Goal: Check status: Check status

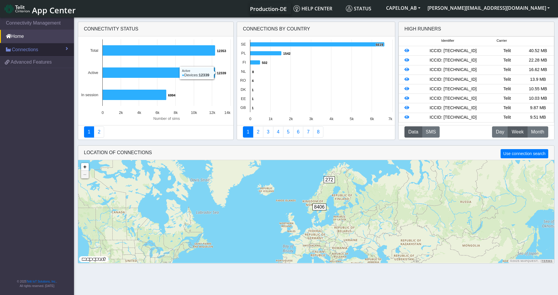
click at [19, 51] on span "Connections" at bounding box center [25, 49] width 26 height 7
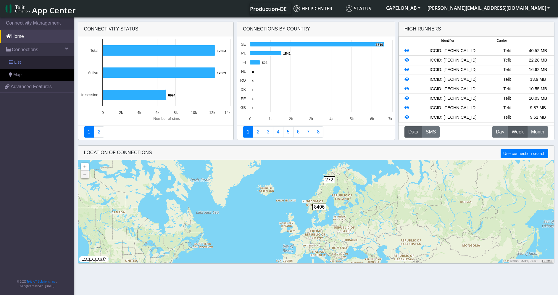
click at [17, 61] on span "List" at bounding box center [17, 62] width 7 height 7
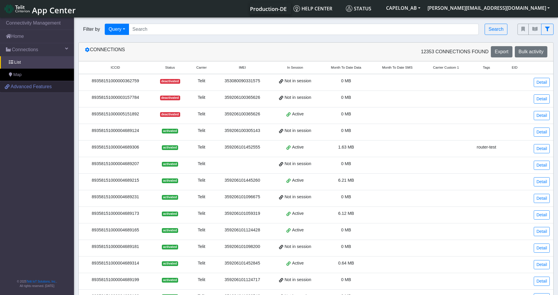
click at [22, 86] on span "Advanced Features" at bounding box center [31, 86] width 41 height 7
click at [17, 37] on link "Home" at bounding box center [37, 36] width 74 height 13
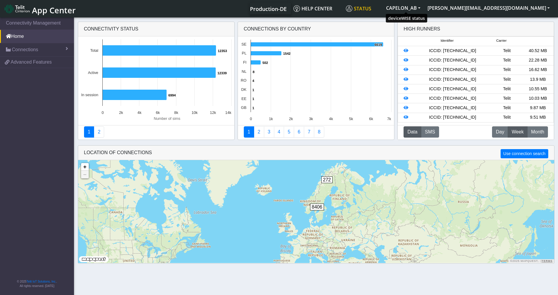
click at [371, 7] on span "Status" at bounding box center [358, 8] width 25 height 7
click at [424, 9] on button "CAPELON_AB" at bounding box center [403, 8] width 41 height 11
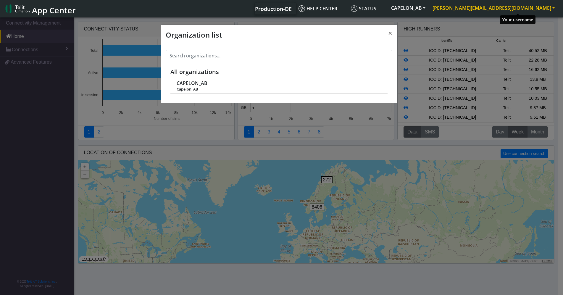
click at [513, 11] on button "[PERSON_NAME][EMAIL_ADDRESS][DOMAIN_NAME]" at bounding box center [493, 8] width 129 height 11
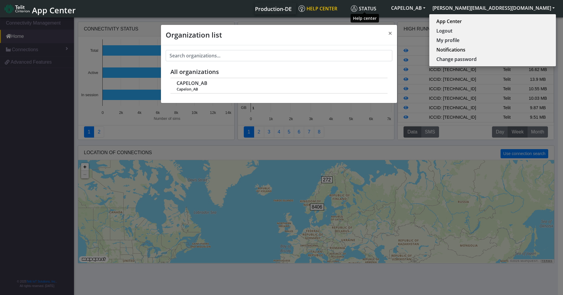
click at [337, 7] on span "Help center" at bounding box center [318, 8] width 39 height 7
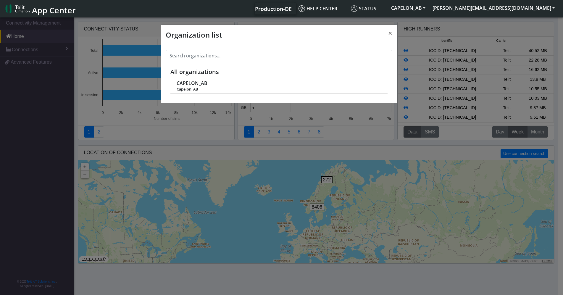
click at [12, 36] on div "Organization list × All organizations CAPELON_AB Capelon_AB" at bounding box center [281, 156] width 563 height 281
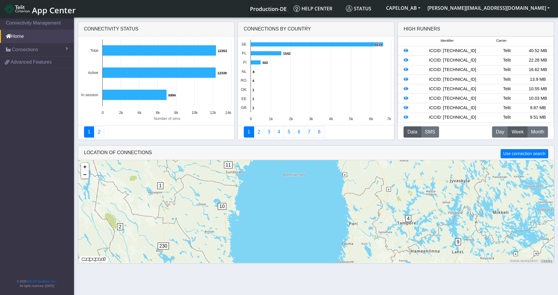
drag, startPoint x: 239, startPoint y: 211, endPoint x: 248, endPoint y: 184, distance: 28.3
click at [248, 184] on div "4 9 115 4 374 10 1 11 10 51 1 9 480 2 26 217 230 841 473 1471 + − ©2025 MapQues…" at bounding box center [316, 211] width 476 height 103
click at [222, 204] on span "10" at bounding box center [222, 205] width 9 height 7
click at [224, 205] on span "10" at bounding box center [222, 205] width 9 height 7
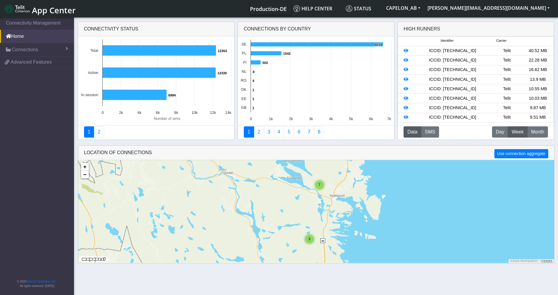
click at [309, 239] on span "3" at bounding box center [309, 239] width 2 height 4
click at [306, 226] on img at bounding box center [304, 228] width 7 height 11
click at [301, 224] on link "Click here" at bounding box center [295, 222] width 16 height 4
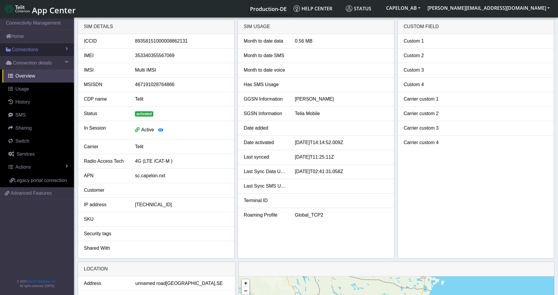
click at [19, 49] on span "Connections" at bounding box center [25, 49] width 26 height 7
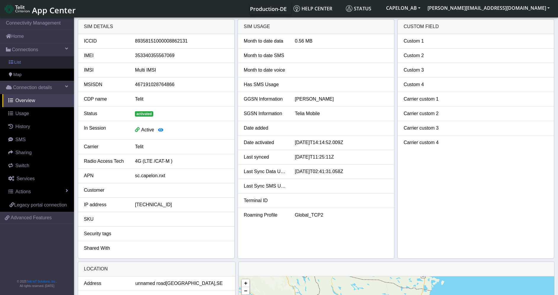
click at [16, 63] on span "List" at bounding box center [17, 62] width 7 height 7
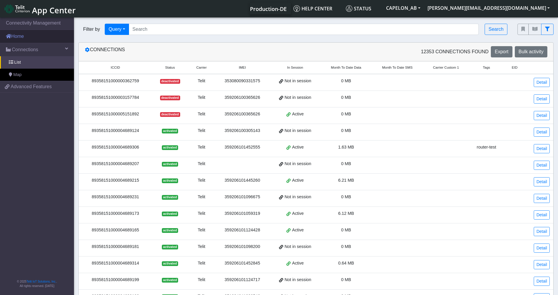
click at [16, 37] on link "Home" at bounding box center [37, 36] width 74 height 13
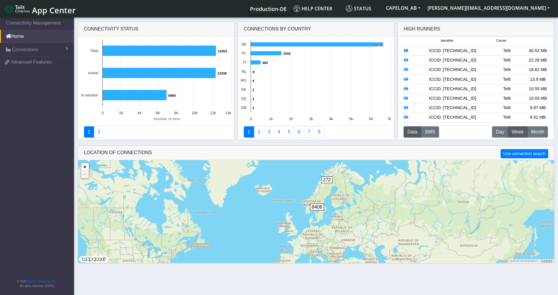
click at [406, 51] on icon at bounding box center [406, 51] width 5 height 4
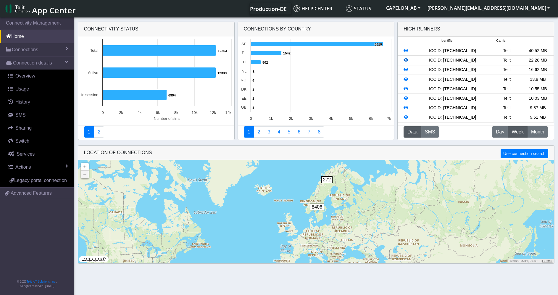
click at [405, 62] on icon at bounding box center [406, 60] width 5 height 4
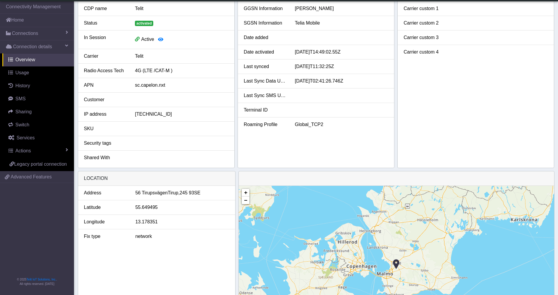
scroll to position [91, 0]
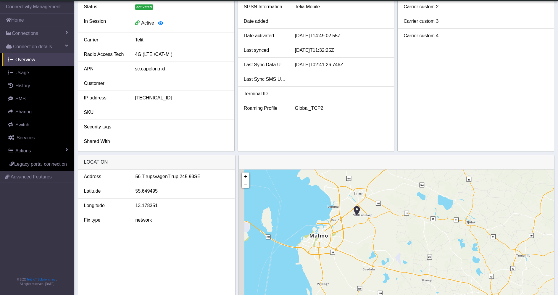
drag, startPoint x: 357, startPoint y: 201, endPoint x: 389, endPoint y: 274, distance: 80.3
click at [389, 274] on div "+ − ©2025 MapQuest, | Terms" at bounding box center [396, 253] width 315 height 166
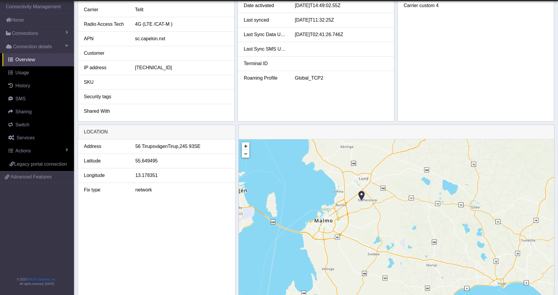
scroll to position [0, 0]
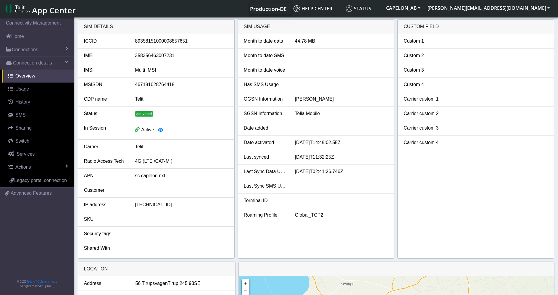
click at [164, 41] on div "89358151000008857651" at bounding box center [181, 41] width 102 height 7
click at [169, 41] on div "89358151000008857651" at bounding box center [181, 41] width 102 height 7
copy div "89358151000008857651"
click at [32, 51] on span "Connections" at bounding box center [25, 49] width 26 height 7
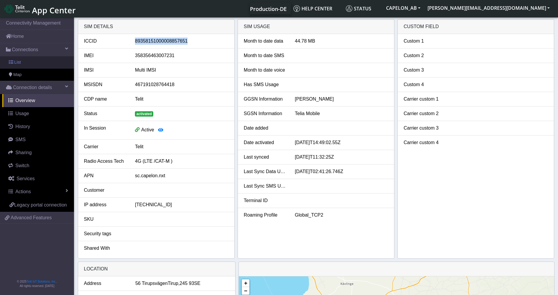
click at [14, 62] on span "List" at bounding box center [17, 62] width 7 height 7
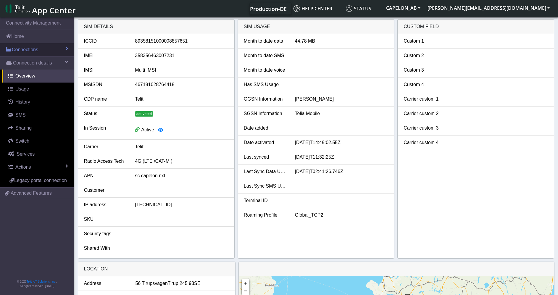
click at [20, 49] on span "Connections" at bounding box center [25, 49] width 26 height 7
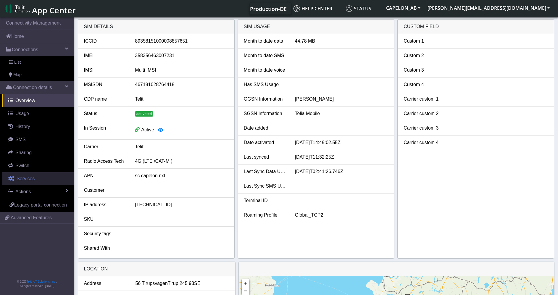
click at [25, 180] on span "Services" at bounding box center [26, 178] width 18 height 5
select select "2: 6"
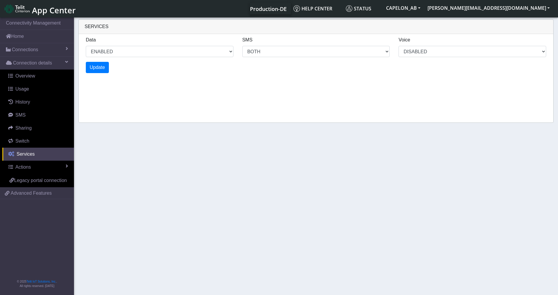
click at [24, 153] on span "Services" at bounding box center [26, 153] width 18 height 5
click at [24, 156] on span "Services" at bounding box center [26, 153] width 18 height 5
click at [20, 141] on span "Switch" at bounding box center [22, 140] width 14 height 5
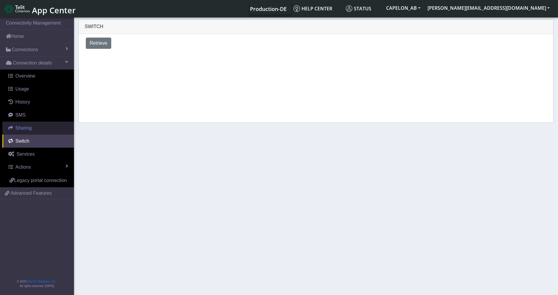
click at [28, 126] on span "Sharing" at bounding box center [23, 127] width 16 height 5
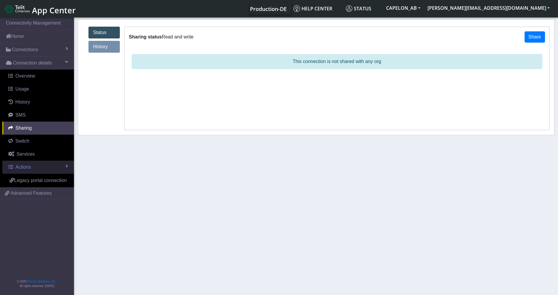
click at [26, 166] on span "Actions" at bounding box center [22, 167] width 15 height 5
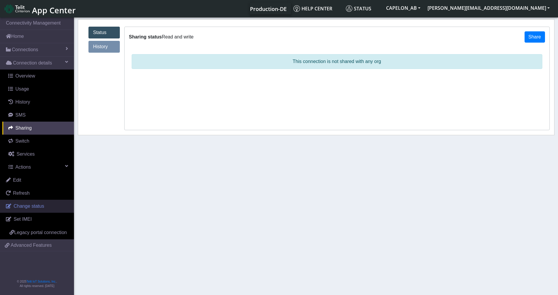
click at [36, 205] on span "Change status" at bounding box center [29, 206] width 30 height 5
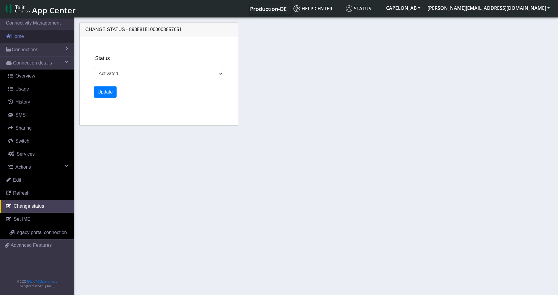
click at [25, 35] on link "Home" at bounding box center [37, 36] width 74 height 13
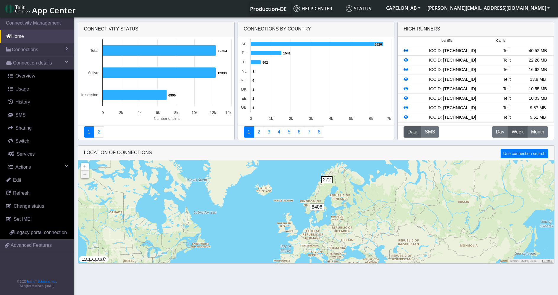
click at [407, 51] on icon at bounding box center [406, 51] width 5 height 4
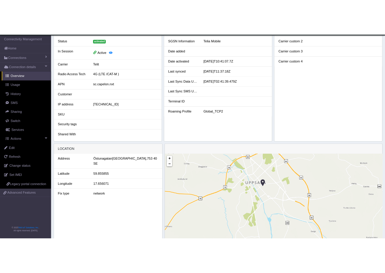
scroll to position [143, 0]
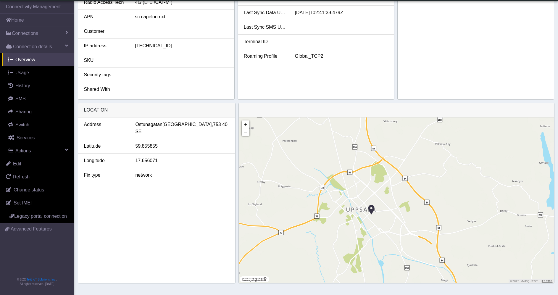
drag, startPoint x: 457, startPoint y: 168, endPoint x: 447, endPoint y: 220, distance: 52.4
click at [447, 220] on div "+ − ©2025 MapQuest, | Terms" at bounding box center [396, 200] width 315 height 166
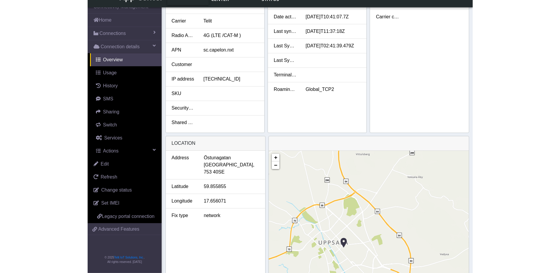
scroll to position [107, 0]
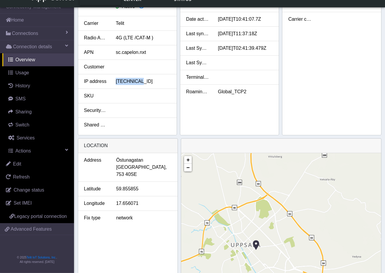
drag, startPoint x: 143, startPoint y: 86, endPoint x: 115, endPoint y: 83, distance: 27.6
click at [115, 83] on li "IP address [TECHNICAL_ID]" at bounding box center [127, 81] width 99 height 14
copy div "[TECHNICAL_ID]"
click at [147, 82] on div "[TECHNICAL_ID]" at bounding box center [143, 81] width 64 height 7
drag, startPoint x: 138, startPoint y: 84, endPoint x: 116, endPoint y: 83, distance: 22.5
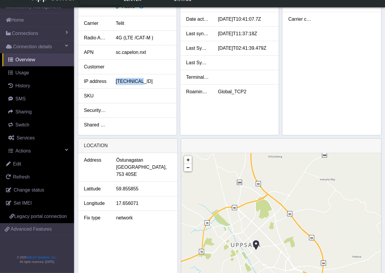
click at [116, 83] on div "[TECHNICAL_ID]" at bounding box center [143, 81] width 64 height 7
copy div "[TECHNICAL_ID]"
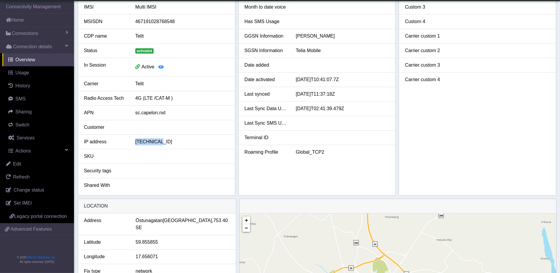
scroll to position [0, 0]
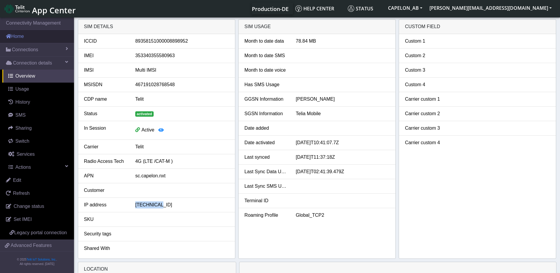
click at [22, 36] on link "Home" at bounding box center [37, 36] width 74 height 13
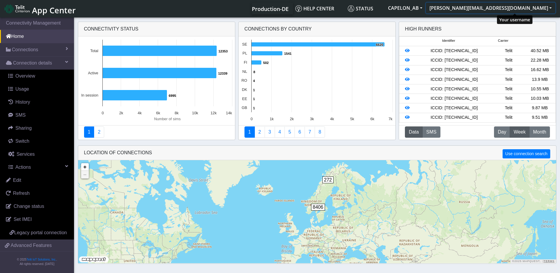
click at [496, 7] on button "[PERSON_NAME][EMAIL_ADDRESS][DOMAIN_NAME]" at bounding box center [490, 8] width 129 height 11
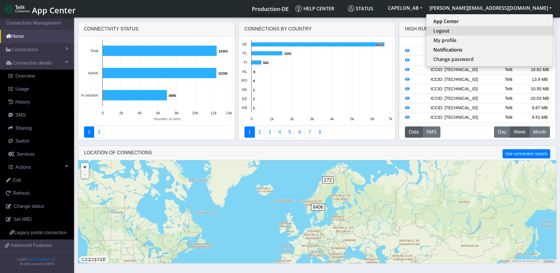
click at [494, 30] on button "Logout" at bounding box center [489, 30] width 127 height 9
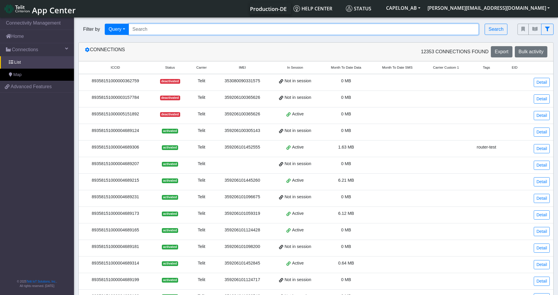
click at [177, 25] on input "Search..." at bounding box center [304, 29] width 350 height 11
paste input "89358151000008857651"
type input "89358151000008857651"
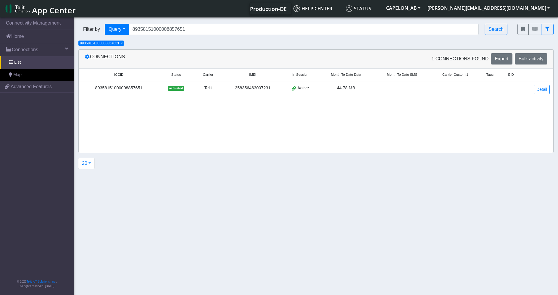
click at [122, 87] on div "89358151000008857651" at bounding box center [118, 88] width 73 height 7
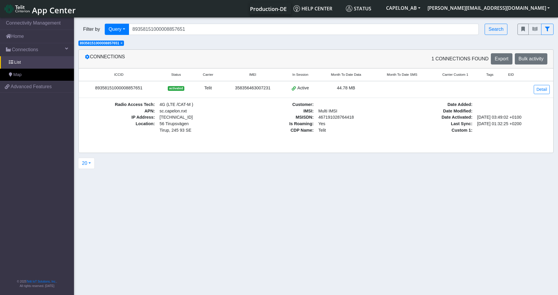
drag, startPoint x: 149, startPoint y: 104, endPoint x: 205, endPoint y: 101, distance: 56.0
click at [205, 101] on td "Radio Access Tech : 4G (LTE /CAT-M ) APN : sc.capelon.nxt IP Address : 10.5.31.…" at bounding box center [316, 117] width 475 height 39
click at [162, 104] on span "4G (LTE /CAT-M )" at bounding box center [194, 104] width 75 height 7
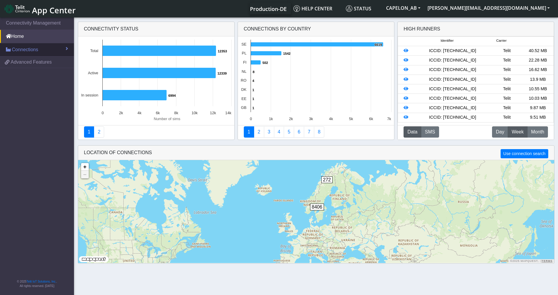
click at [26, 51] on span "Connections" at bounding box center [25, 49] width 26 height 7
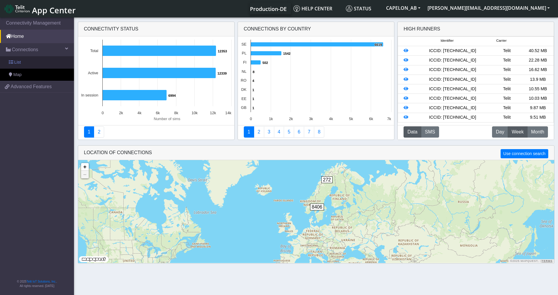
click at [16, 63] on span "List" at bounding box center [17, 62] width 7 height 7
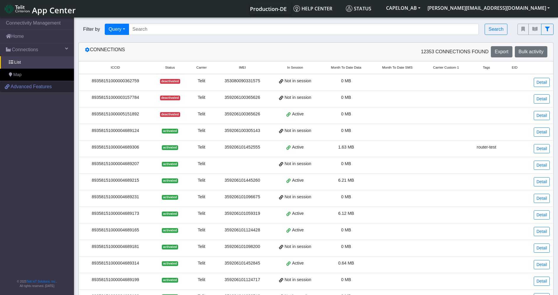
click at [30, 89] on span "Advanced Features" at bounding box center [31, 86] width 41 height 7
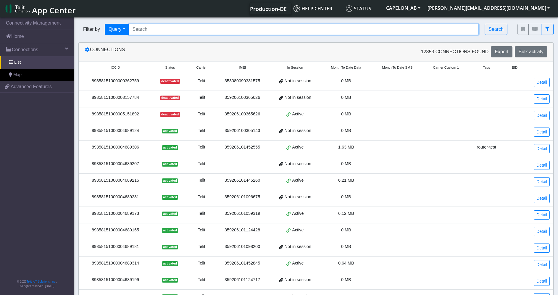
click at [183, 33] on input "Search..." at bounding box center [304, 29] width 350 height 11
paste input "89358151000008857651"
type input "89358151000008857651"
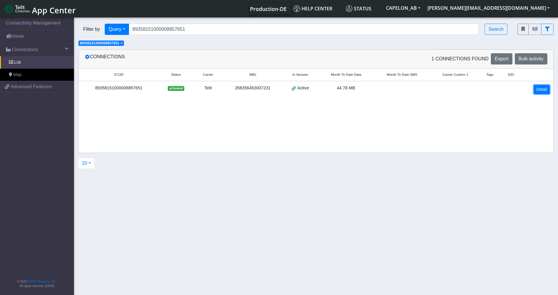
click at [543, 89] on link "Detail" at bounding box center [542, 89] width 16 height 9
